Goal: Information Seeking & Learning: Find specific fact

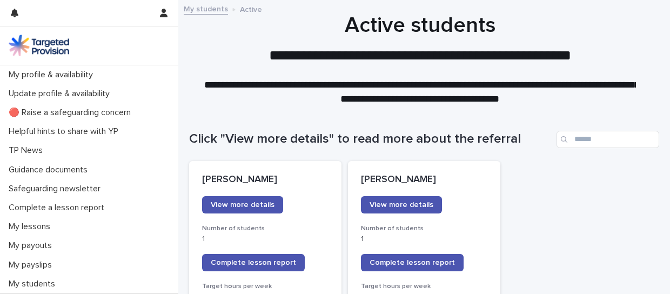
scroll to position [152, 0]
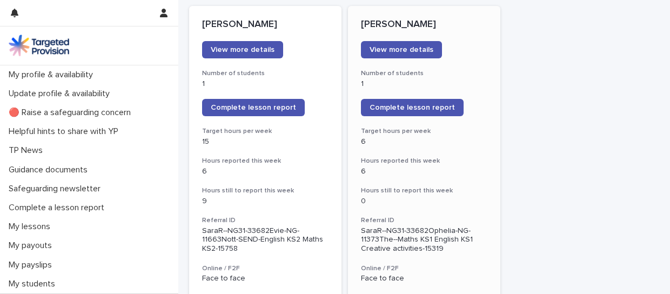
scroll to position [156, 0]
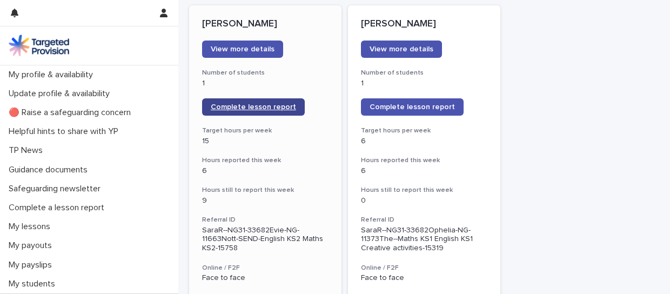
click at [246, 106] on span "Complete lesson report" at bounding box center [253, 107] width 85 height 8
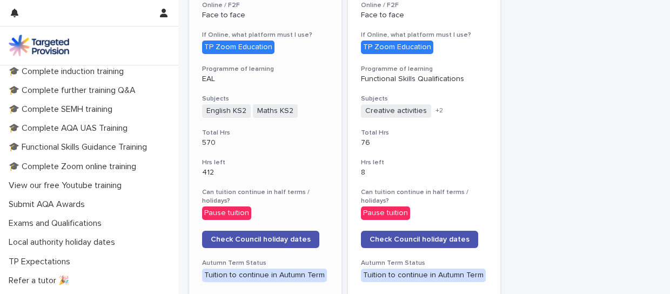
scroll to position [365, 0]
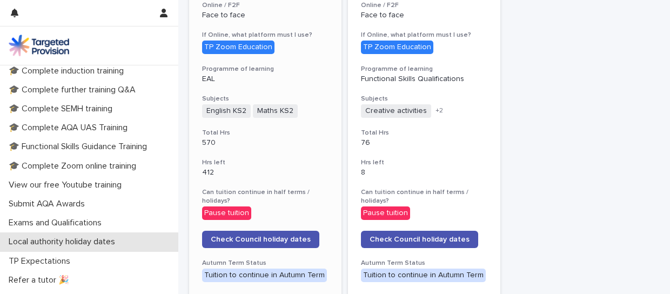
click at [65, 244] on p "Local authority holiday dates" at bounding box center [63, 242] width 119 height 10
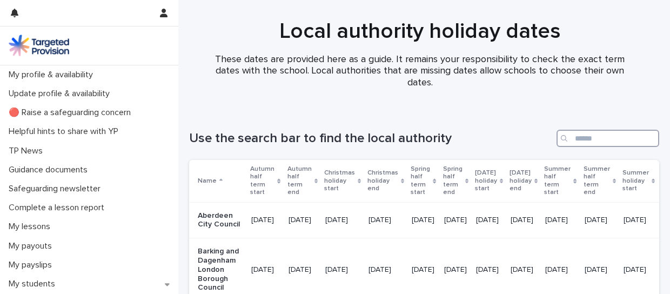
click at [586, 140] on input "Search" at bounding box center [607, 138] width 103 height 17
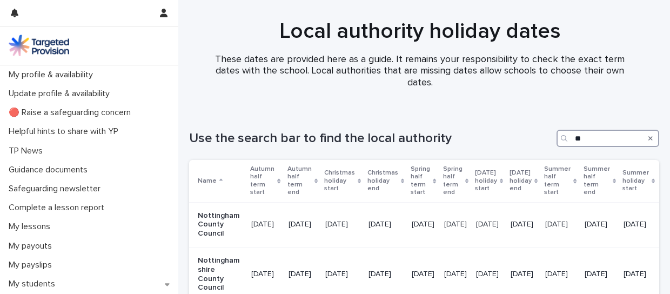
type input "*"
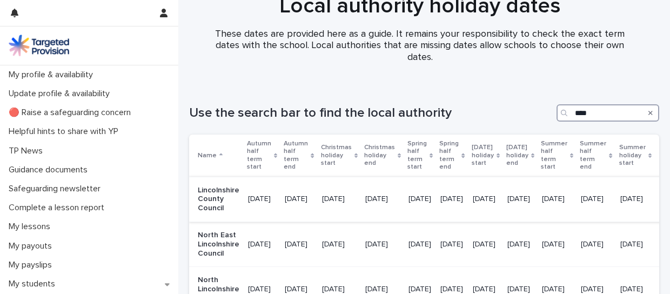
scroll to position [0, 2]
type input "*"
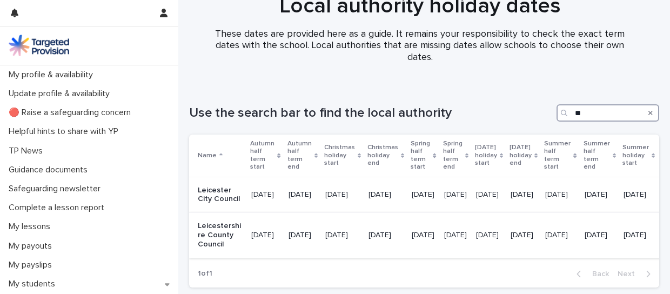
type input "*"
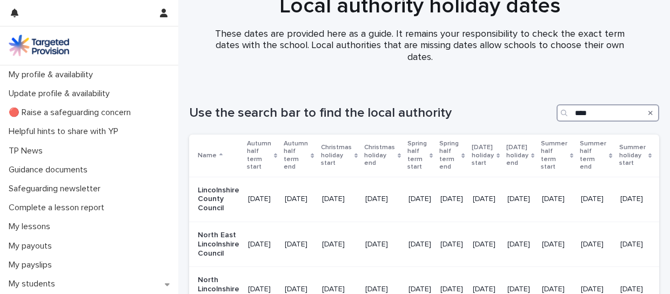
type input "****"
